Goal: Check status

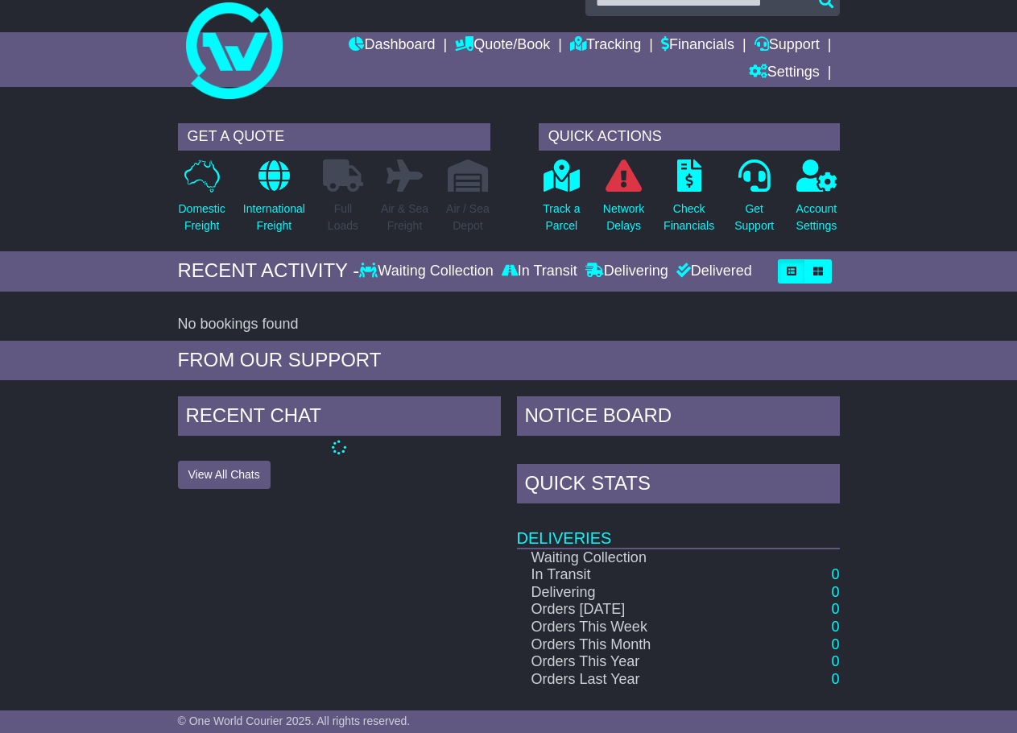
scroll to position [172, 0]
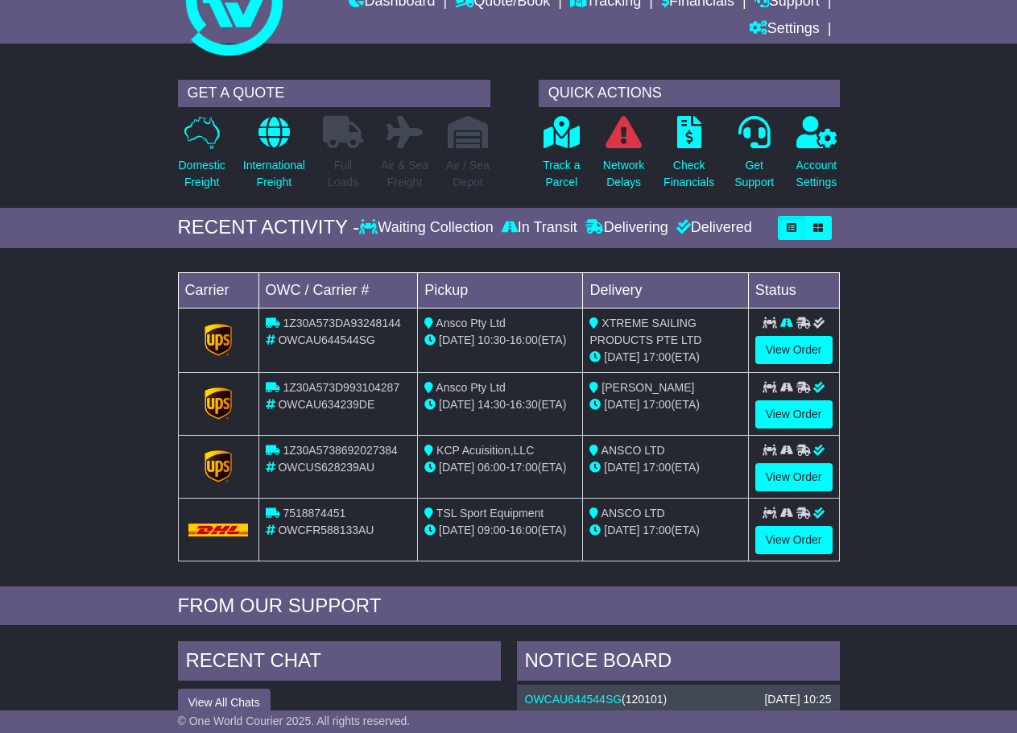
scroll to position [81, 0]
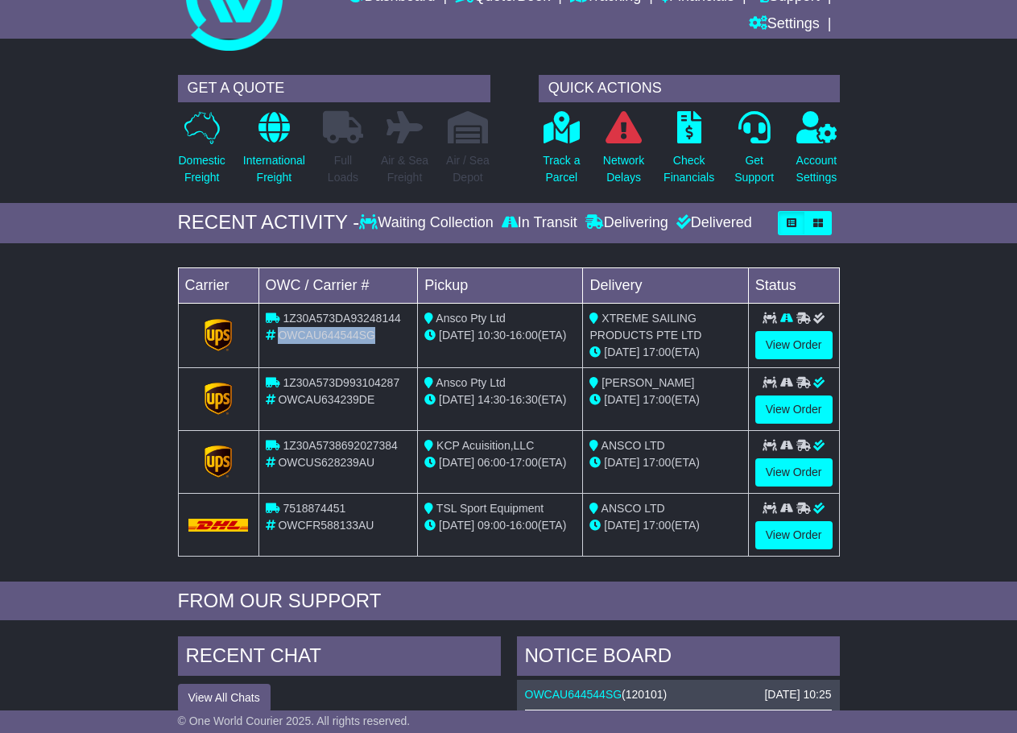
drag, startPoint x: 379, startPoint y: 331, endPoint x: 283, endPoint y: 329, distance: 96.7
click at [283, 329] on div "OWCAU644544SG" at bounding box center [339, 335] width 146 height 17
copy span "OWCAU644544SG"
